Goal: Task Accomplishment & Management: Manage account settings

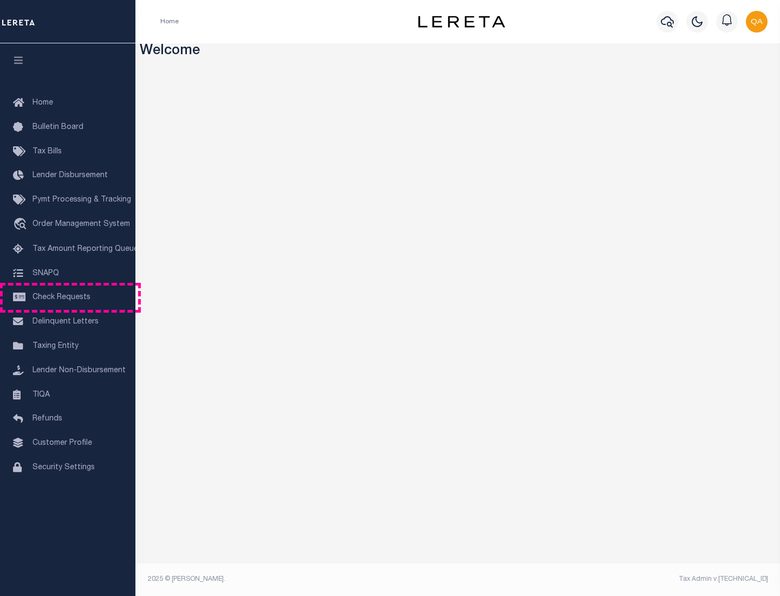
click at [68, 297] on span "Check Requests" at bounding box center [62, 298] width 58 height 8
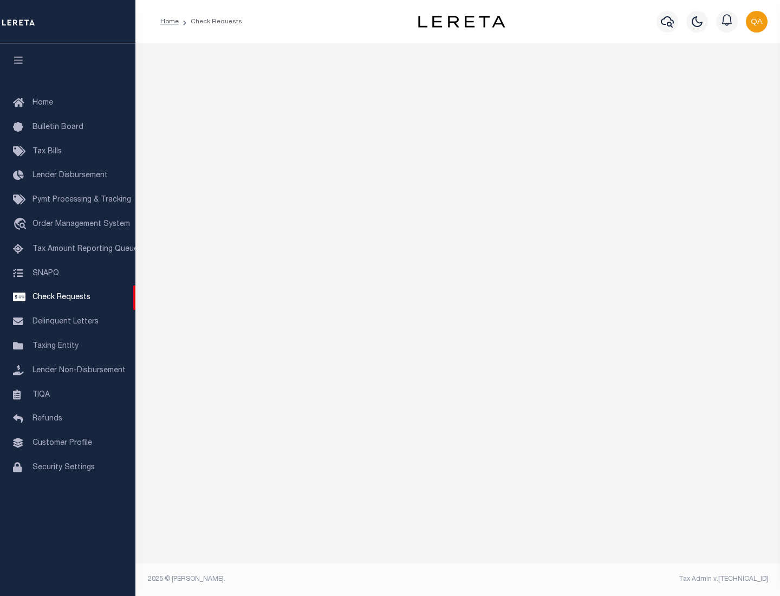
select select "50"
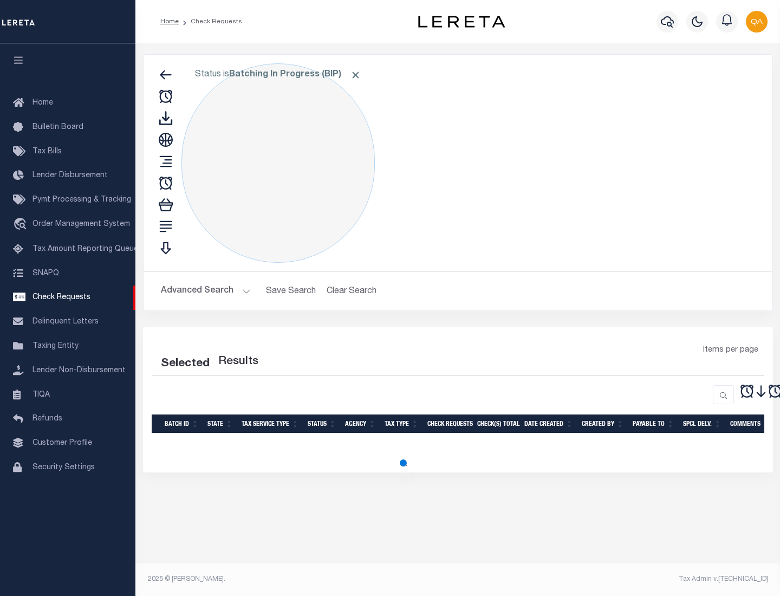
select select "50"
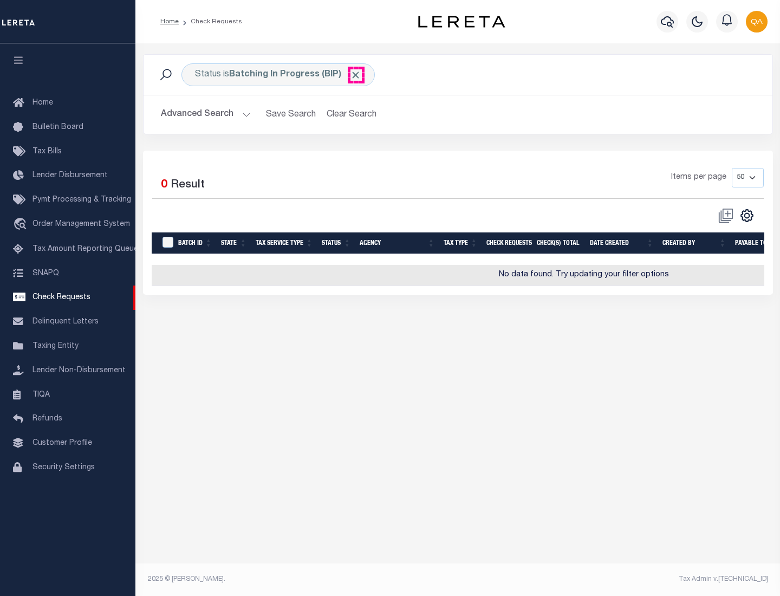
click at [356, 75] on span "Click to Remove" at bounding box center [355, 74] width 11 height 11
